Goal: Task Accomplishment & Management: Manage account settings

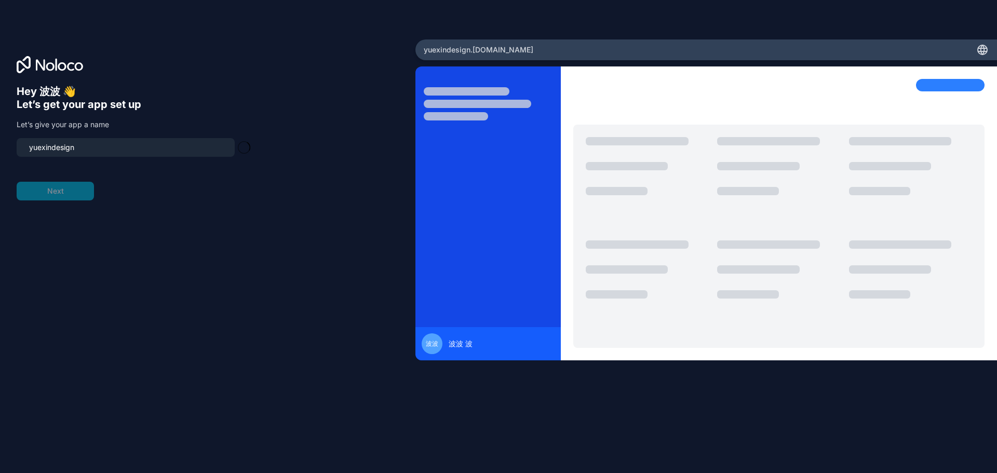
type input "yuexindesign-app"
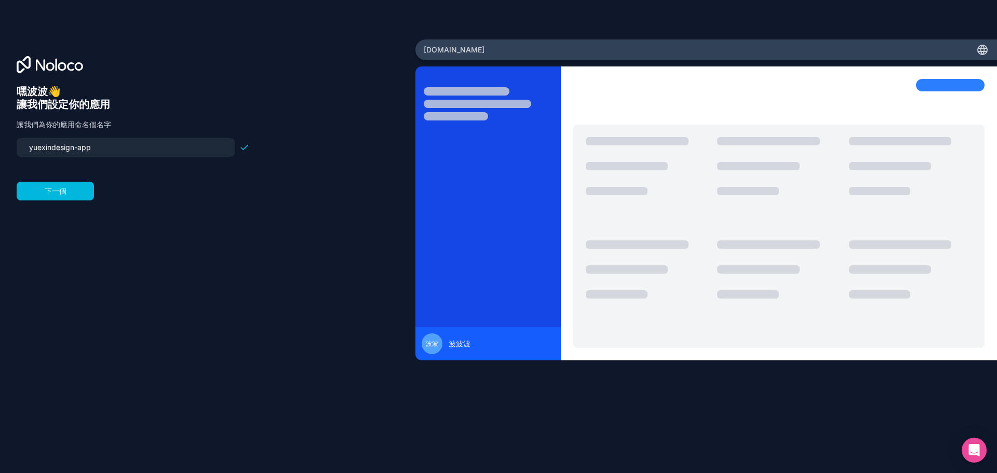
click at [178, 211] on div "嘿波波👋 讓我們設定你的應用 讓我們為你的應用命名個名字 yuexindesign-app 下一個" at bounding box center [208, 251] width 382 height 332
click at [485, 46] on font "[DOMAIN_NAME]" at bounding box center [454, 49] width 61 height 9
drag, startPoint x: 455, startPoint y: 341, endPoint x: 489, endPoint y: 351, distance: 35.8
click at [456, 341] on font "波波波" at bounding box center [460, 343] width 22 height 9
drag, startPoint x: 552, startPoint y: 396, endPoint x: 564, endPoint y: 405, distance: 15.2
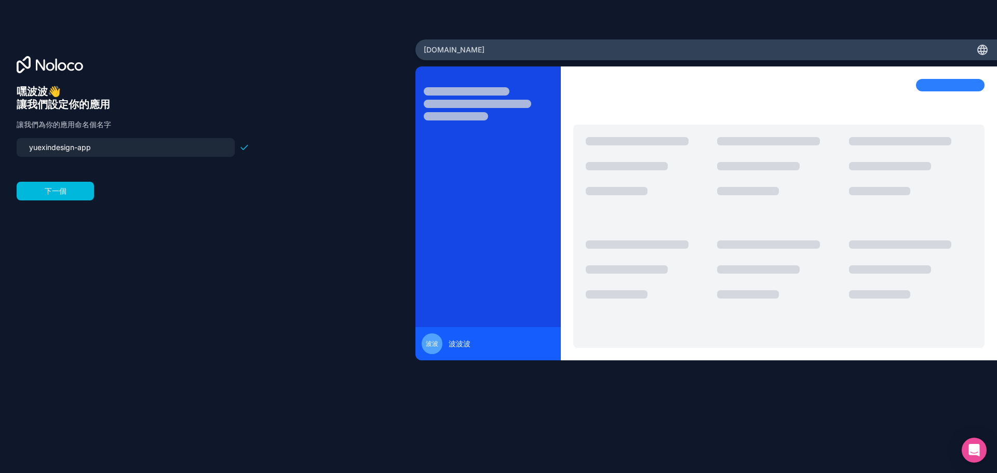
click at [552, 396] on div "波波 波波波" at bounding box center [707, 249] width 582 height 367
click at [50, 193] on font "下一個" at bounding box center [56, 190] width 22 height 9
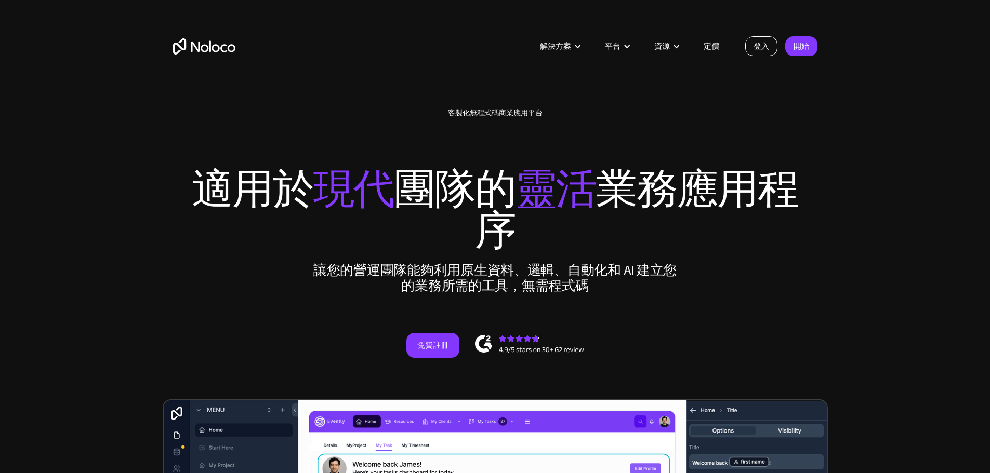
click at [764, 48] on font "登入" at bounding box center [761, 46] width 16 height 15
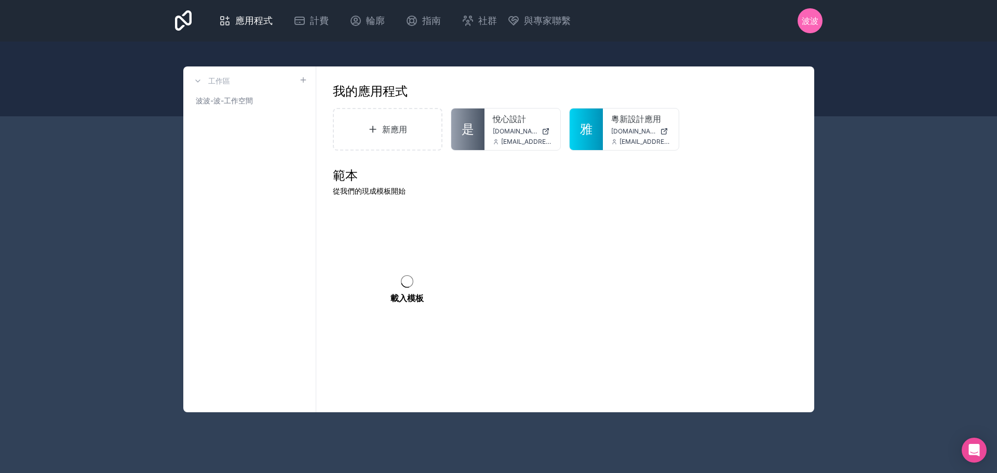
click at [0, 0] on div at bounding box center [0, 0] width 0 height 0
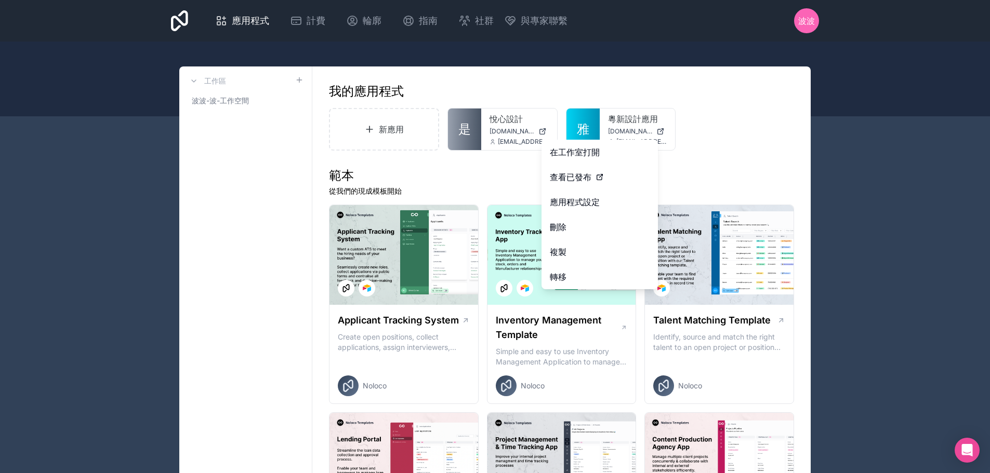
click at [585, 233] on button "刪除" at bounding box center [599, 227] width 116 height 25
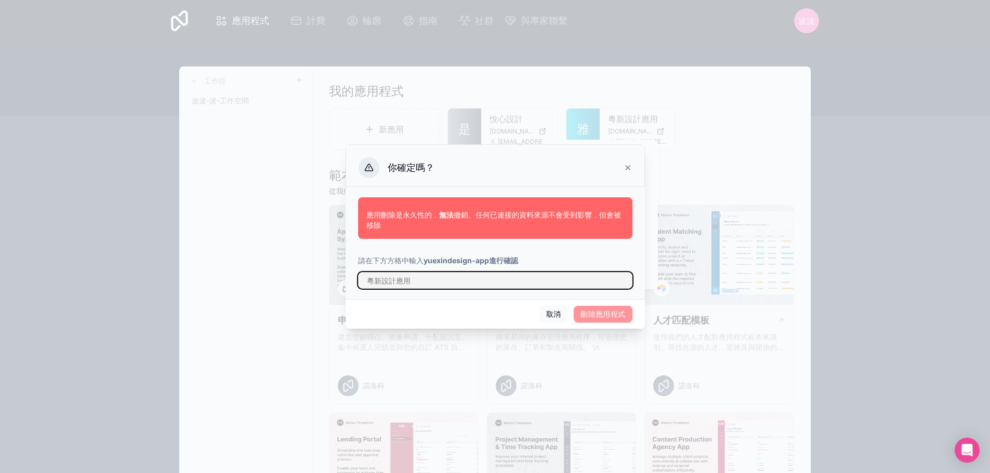
click at [477, 279] on input "text" at bounding box center [495, 280] width 274 height 17
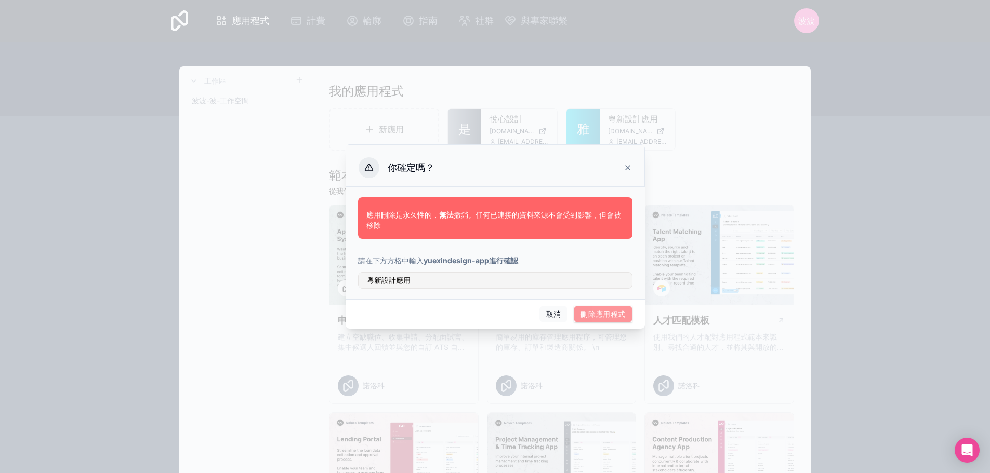
click at [616, 315] on span "刪除應用程式" at bounding box center [602, 314] width 58 height 17
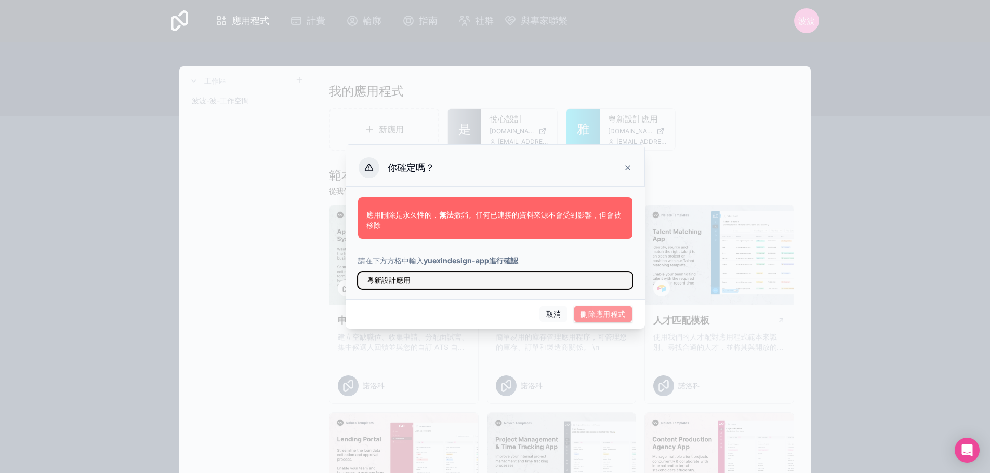
click at [512, 287] on input "粵新設計應用" at bounding box center [495, 280] width 274 height 17
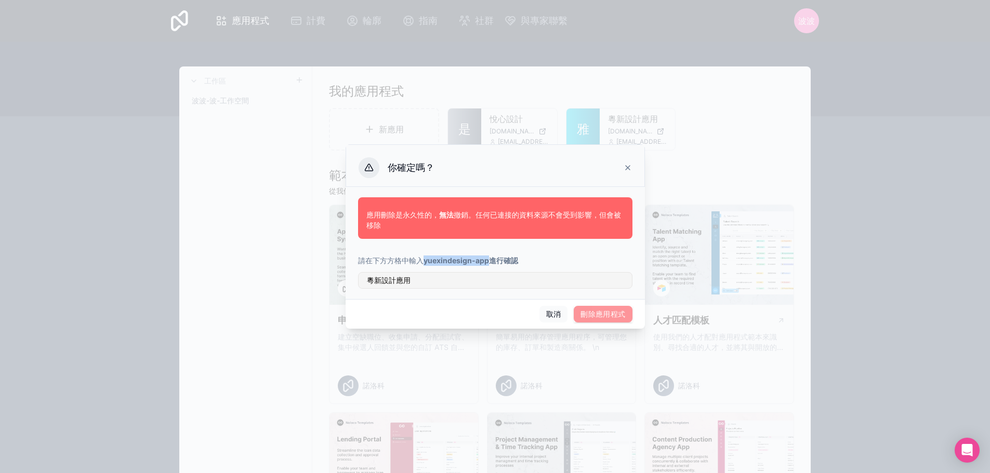
drag, startPoint x: 423, startPoint y: 261, endPoint x: 491, endPoint y: 261, distance: 68.6
click at [491, 261] on font "yuexindesign-app進行確認" at bounding box center [470, 260] width 95 height 9
copy font "yuexindesign-app"
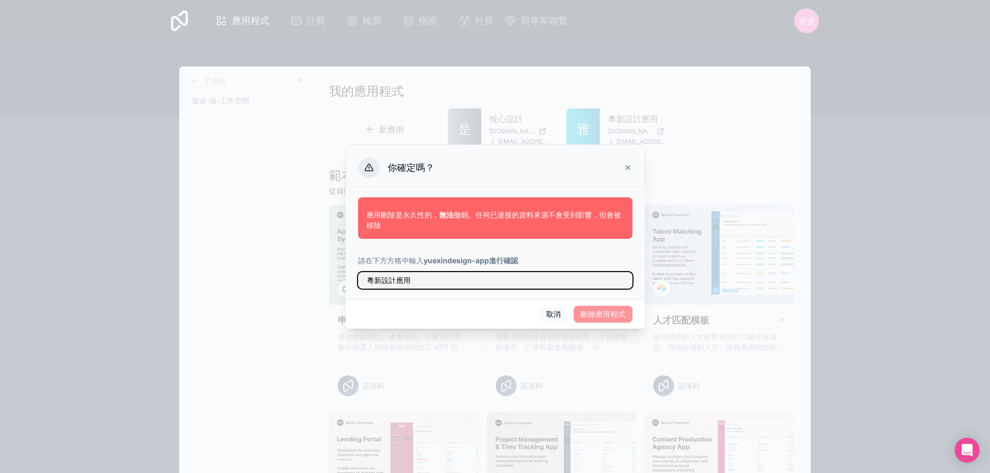
drag, startPoint x: 458, startPoint y: 280, endPoint x: 425, endPoint y: 296, distance: 36.5
click at [345, 279] on div "應用刪除是永久性的， 無法 撤銷。任何已連接的資料來源不會受到影響，但會被移除 請 在下方方格中輸入 yuexindesign-app進行確認 粵新設計應用" at bounding box center [494, 243] width 299 height 112
paste input "yuexindesign-app"
type input "yuexindesign-app"
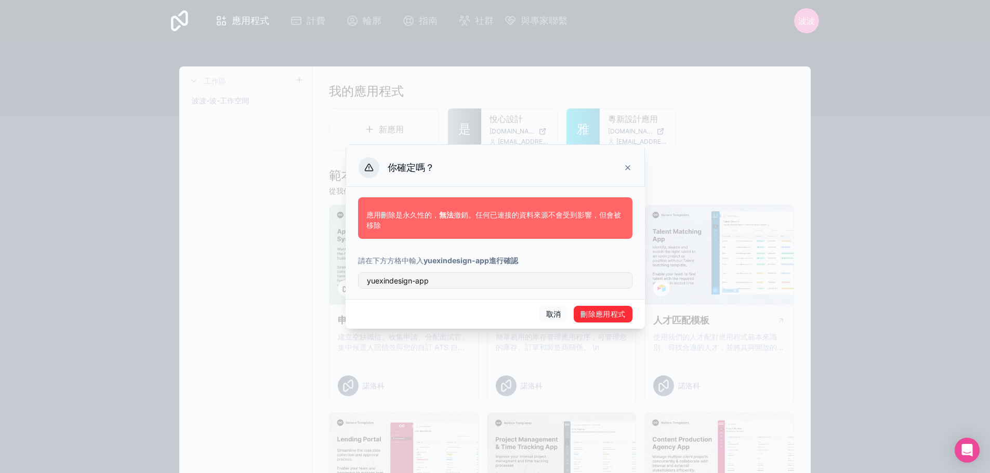
click at [628, 315] on button "刪除應用程式" at bounding box center [602, 314] width 58 height 17
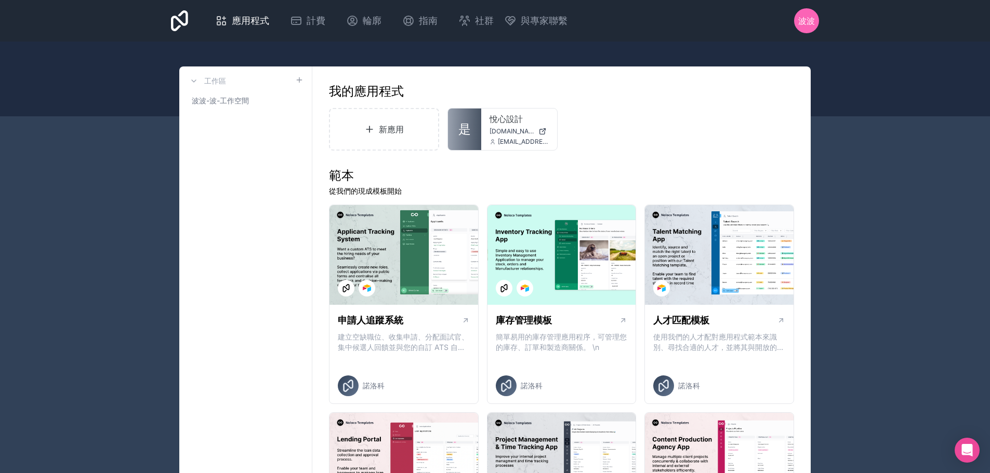
click at [483, 125] on div "悅心設計 yuexindesign.noloco.co hello@yuexindesign.com" at bounding box center [519, 130] width 76 height 42
click at [468, 126] on font "是" at bounding box center [464, 129] width 12 height 15
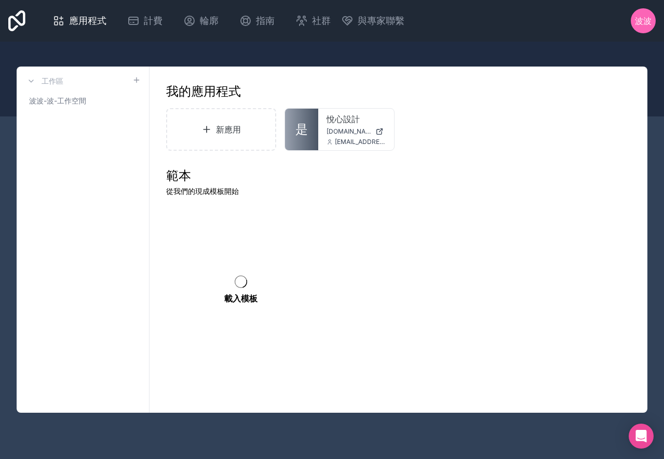
click at [314, 126] on link "是" at bounding box center [301, 130] width 33 height 42
